Goal: Task Accomplishment & Management: Manage account settings

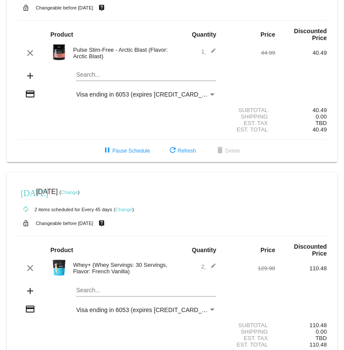
scroll to position [58, 0]
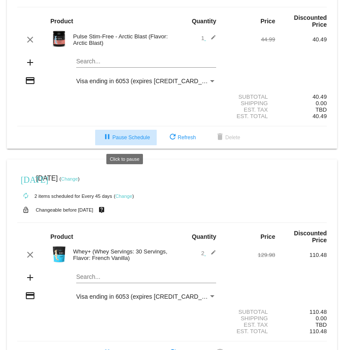
click at [114, 140] on span "pause Pause Schedule" at bounding box center [126, 137] width 48 height 6
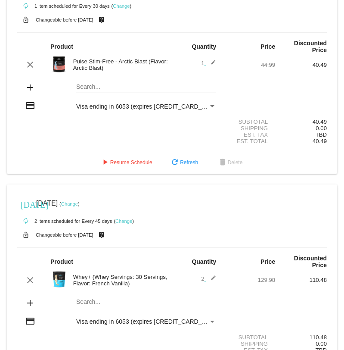
scroll to position [241, 0]
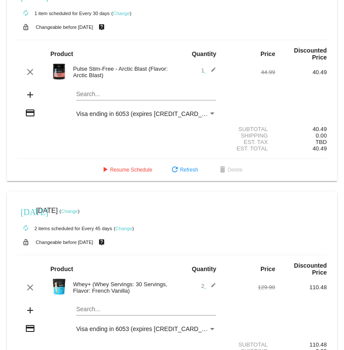
click at [124, 231] on link "Change" at bounding box center [123, 228] width 17 height 5
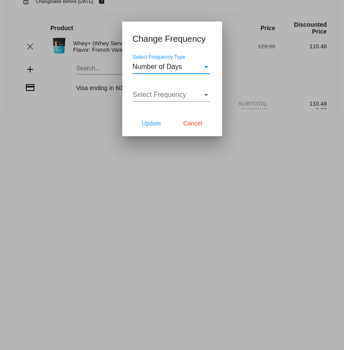
click at [264, 190] on div at bounding box center [172, 175] width 344 height 350
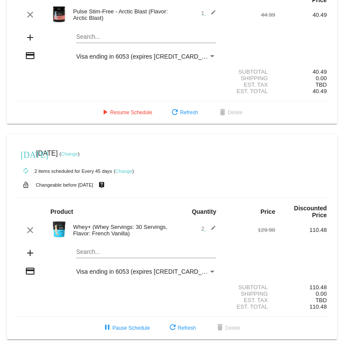
scroll to position [0, 0]
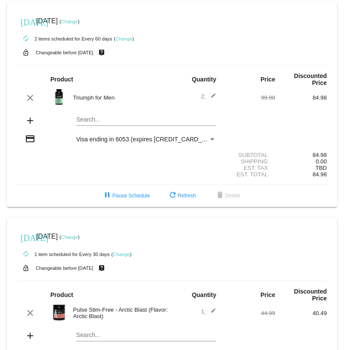
click at [78, 22] on link "Change" at bounding box center [69, 21] width 17 height 5
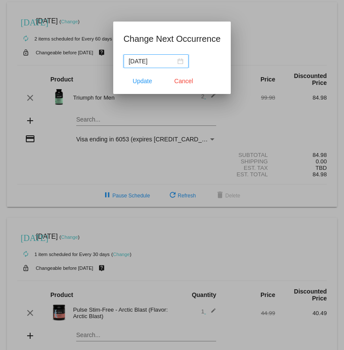
drag, startPoint x: 161, startPoint y: 61, endPoint x: 121, endPoint y: 61, distance: 40.0
click at [121, 61] on mat-dialog-content "[DATE]" at bounding box center [172, 61] width 118 height 14
click at [173, 61] on div "[DATE]" at bounding box center [156, 60] width 55 height 9
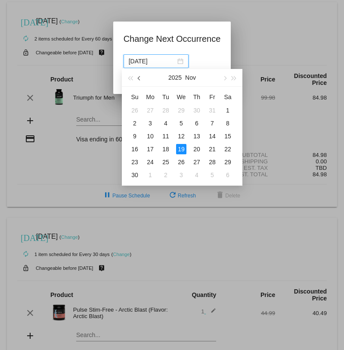
click at [139, 78] on span "button" at bounding box center [140, 78] width 4 height 4
click at [137, 160] on div "26" at bounding box center [135, 162] width 10 height 10
type input "[DATE]"
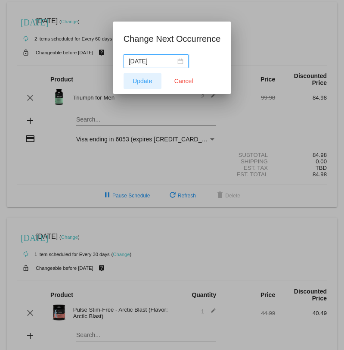
click at [142, 82] on span "Update" at bounding box center [142, 81] width 19 height 7
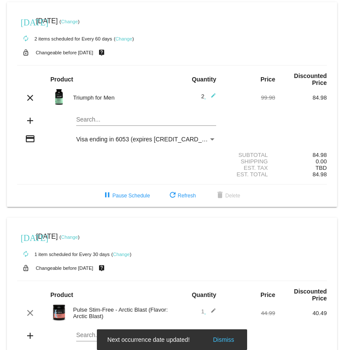
click at [123, 39] on link "Change" at bounding box center [123, 38] width 17 height 5
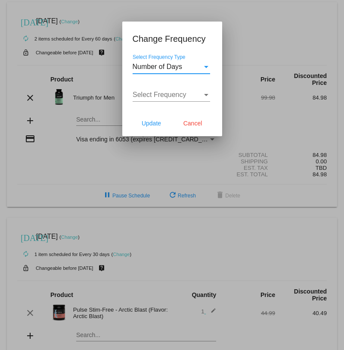
click at [239, 44] on div at bounding box center [172, 175] width 344 height 350
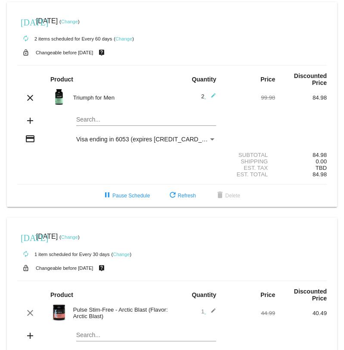
click at [211, 96] on mat-icon "edit" at bounding box center [211, 98] width 10 height 10
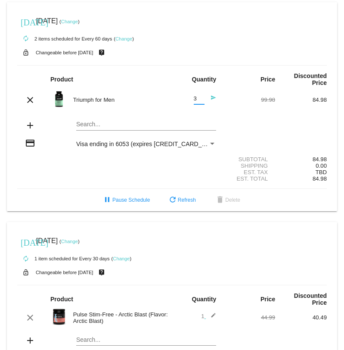
click at [198, 99] on input "3" at bounding box center [199, 99] width 11 height 6
click at [200, 100] on input "2" at bounding box center [199, 99] width 11 height 6
type input "1"
click at [200, 100] on input "1" at bounding box center [199, 99] width 11 height 6
click at [242, 33] on div "autorenew 2 items scheduled for Every 60 days ( Change )" at bounding box center [172, 38] width 310 height 17
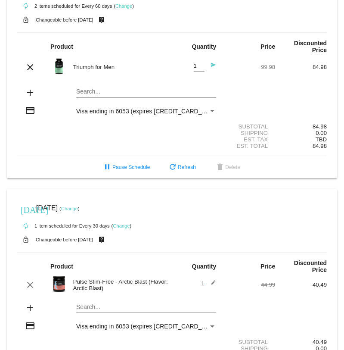
scroll to position [32, 0]
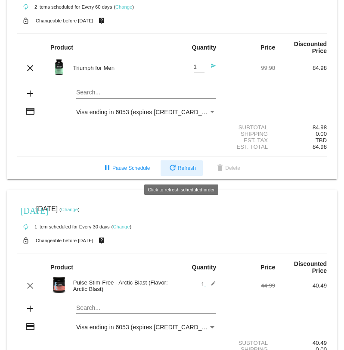
click at [188, 170] on span "refresh Refresh" at bounding box center [182, 168] width 28 height 6
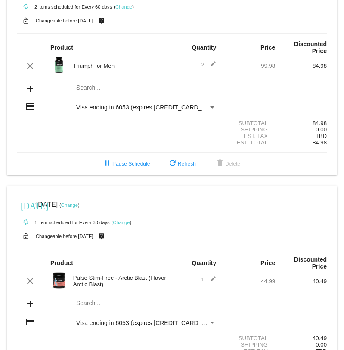
scroll to position [0, 0]
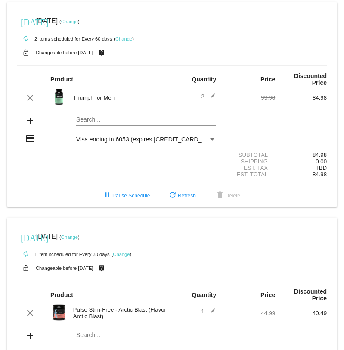
click at [213, 95] on mat-icon "edit" at bounding box center [211, 98] width 10 height 10
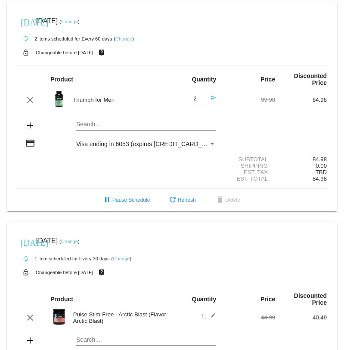
click at [205, 101] on span "2 Quantity send" at bounding box center [205, 98] width 23 height 6
type input "1"
click at [202, 101] on input "1" at bounding box center [199, 99] width 11 height 6
click at [205, 118] on div "Search..." at bounding box center [146, 122] width 140 height 17
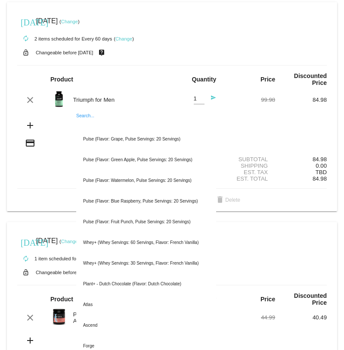
click at [239, 38] on div "autorenew 2 items scheduled for Every 60 days ( Change )" at bounding box center [172, 38] width 310 height 17
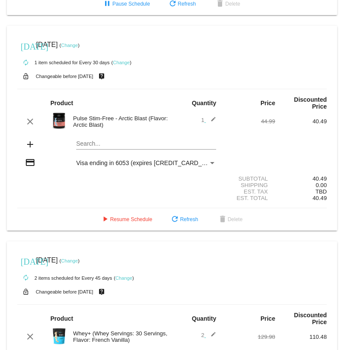
scroll to position [196, 0]
click at [78, 46] on link "Change" at bounding box center [69, 44] width 17 height 5
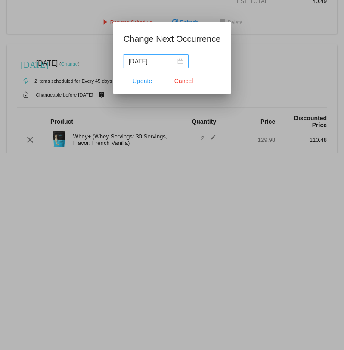
click at [170, 62] on div "[DATE]" at bounding box center [156, 60] width 55 height 9
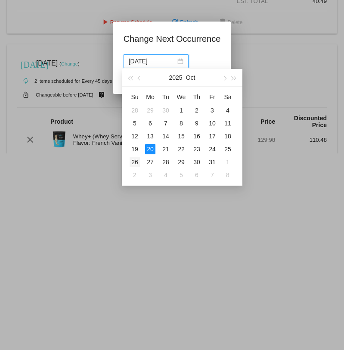
click at [135, 162] on div "26" at bounding box center [135, 162] width 10 height 10
type input "[DATE]"
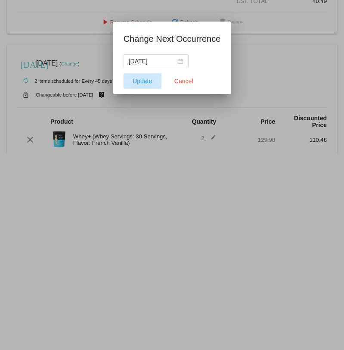
click at [146, 83] on span "Update" at bounding box center [142, 81] width 19 height 7
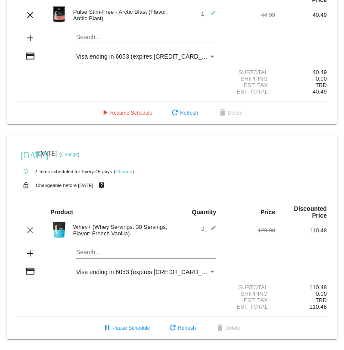
scroll to position [298, 0]
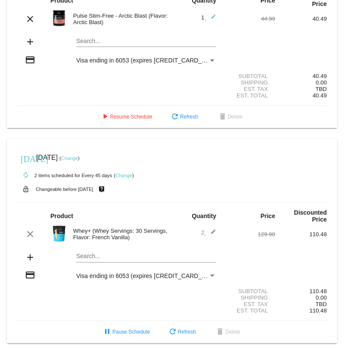
click at [86, 260] on input "Search..." at bounding box center [146, 256] width 140 height 7
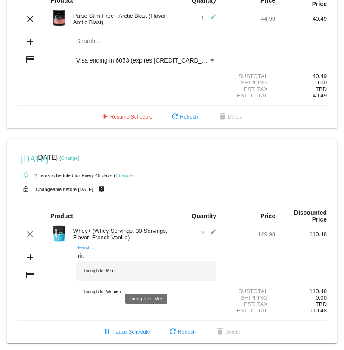
type input "triu"
click at [152, 279] on div "Triumph for Men" at bounding box center [146, 271] width 140 height 21
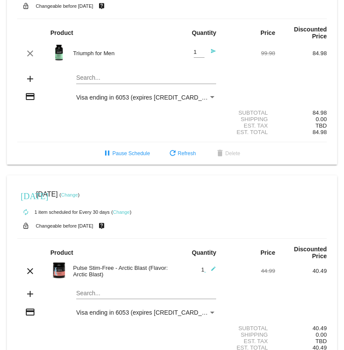
scroll to position [68, 0]
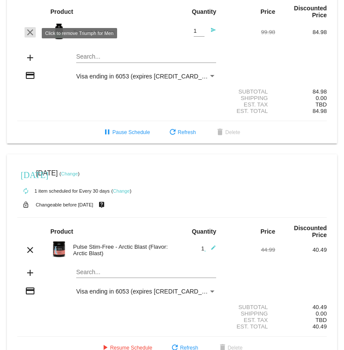
click at [31, 35] on mat-icon "clear" at bounding box center [30, 32] width 10 height 10
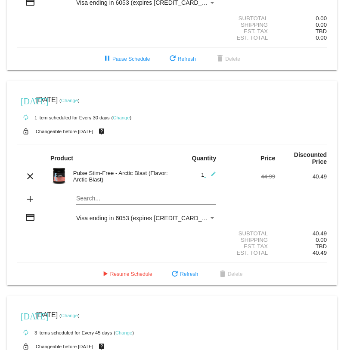
scroll to position [87, 0]
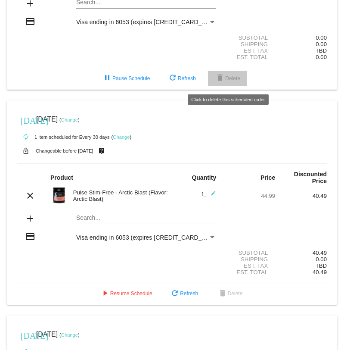
click at [225, 80] on mat-icon "delete" at bounding box center [220, 78] width 10 height 10
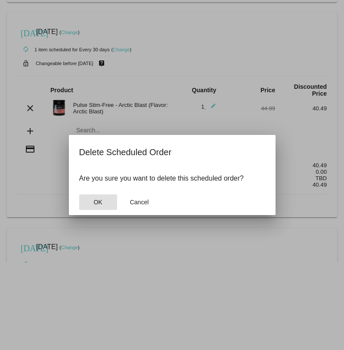
click at [99, 203] on span "OK" at bounding box center [97, 202] width 9 height 7
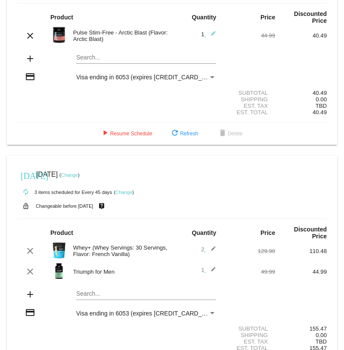
scroll to position [109, 0]
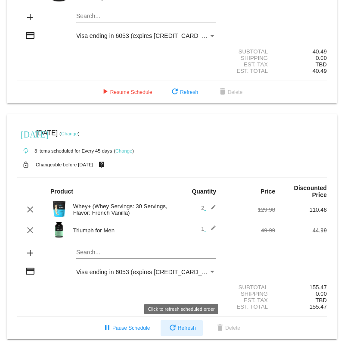
click at [192, 326] on span "refresh Refresh" at bounding box center [182, 328] width 28 height 6
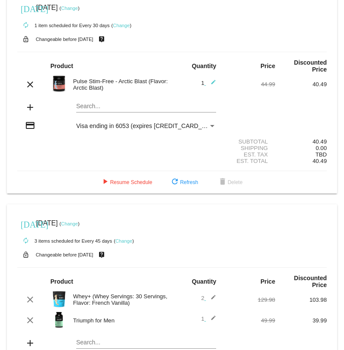
scroll to position [0, 0]
